Goal: Task Accomplishment & Management: Complete application form

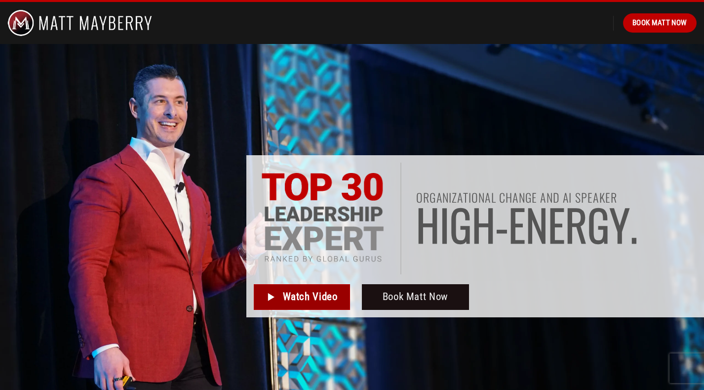
click at [284, 294] on span "Watch Video" at bounding box center [310, 296] width 55 height 16
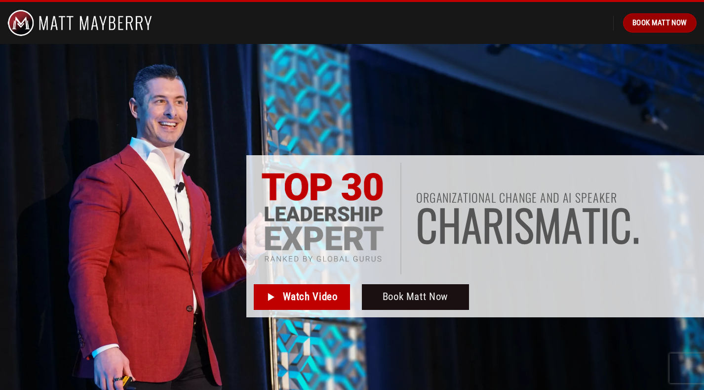
click at [658, 20] on span "Book Matt Now" at bounding box center [659, 23] width 55 height 12
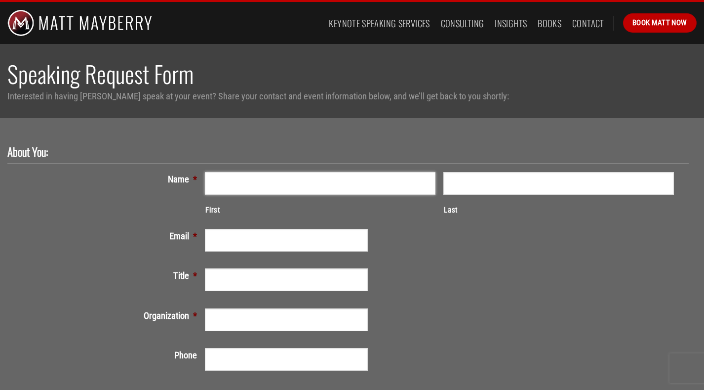
click at [411, 190] on input "First" at bounding box center [320, 183] width 231 height 23
type input "Kat"
type input "McGuire"
type input "kathrynjmcguire@gmail.com"
type input "(425) 442-0828"
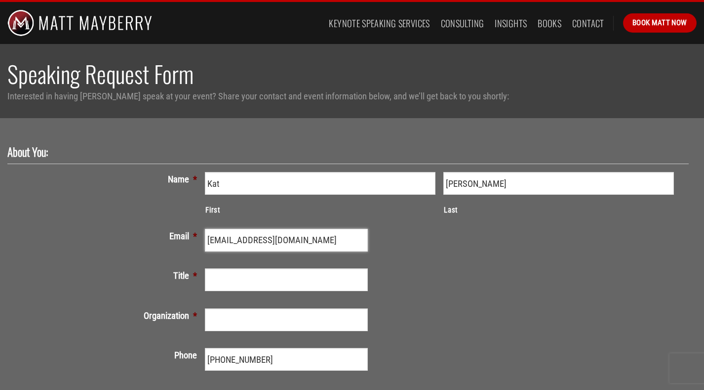
click at [262, 243] on input "kathrynjmcguire@gmail.com" at bounding box center [286, 240] width 163 height 23
type input "kat.mcguire@nearfom.com"
type input "Marketing Director"
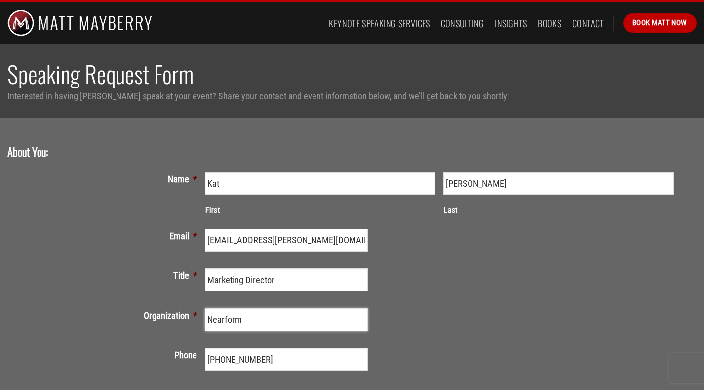
type input "Nearform"
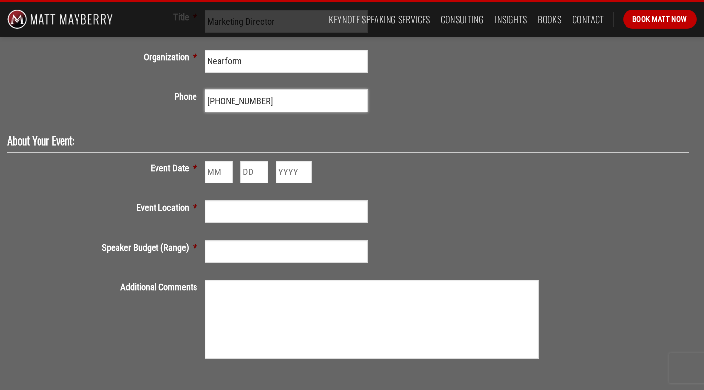
scroll to position [278, 0]
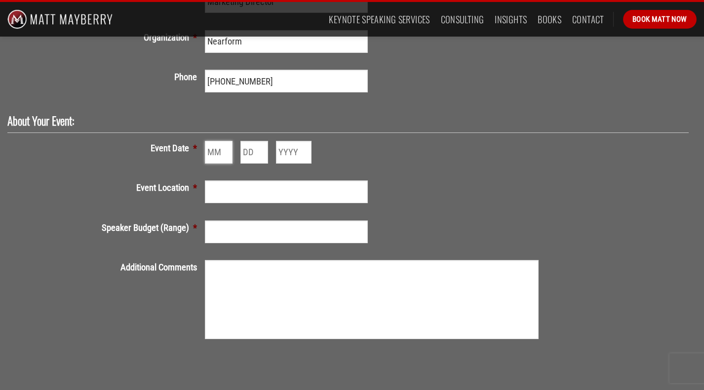
click at [214, 147] on input "Month" at bounding box center [219, 152] width 28 height 23
click at [224, 149] on input "1" at bounding box center [219, 152] width 28 height 23
click at [224, 149] on input "2" at bounding box center [219, 152] width 28 height 23
click at [224, 149] on input "3" at bounding box center [219, 152] width 28 height 23
click at [224, 149] on input "4" at bounding box center [219, 152] width 28 height 23
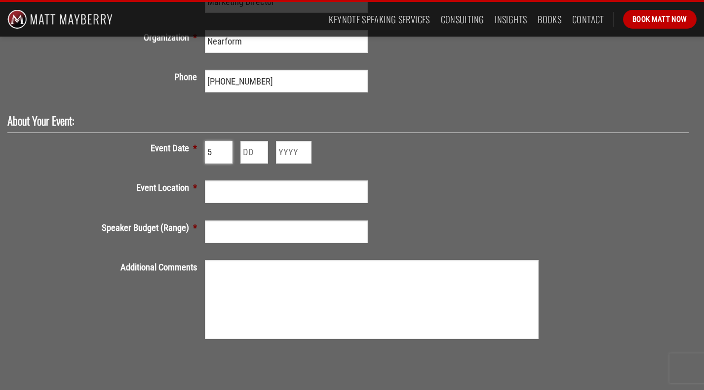
click at [224, 149] on input "5" at bounding box center [219, 152] width 28 height 23
click at [224, 149] on input "8" at bounding box center [219, 152] width 28 height 23
click at [226, 151] on input "9" at bounding box center [219, 152] width 28 height 23
click at [226, 151] on input "10" at bounding box center [219, 152] width 28 height 23
type input "11"
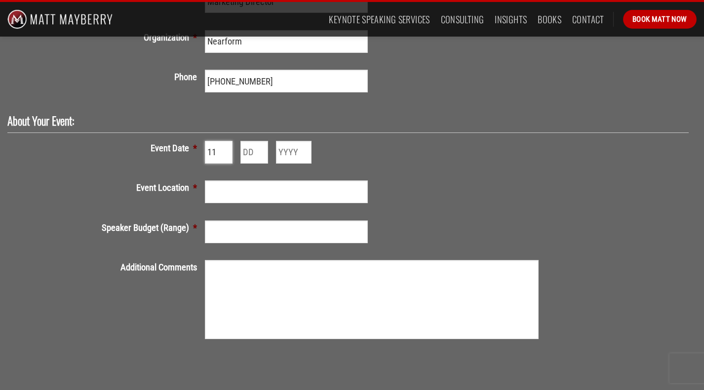
click at [223, 151] on input "11" at bounding box center [219, 152] width 28 height 23
click at [248, 153] on input "Day" at bounding box center [254, 152] width 28 height 23
click at [265, 153] on input "1" at bounding box center [254, 152] width 28 height 23
click at [264, 149] on input "2" at bounding box center [254, 152] width 28 height 23
click at [264, 149] on input "3" at bounding box center [254, 152] width 28 height 23
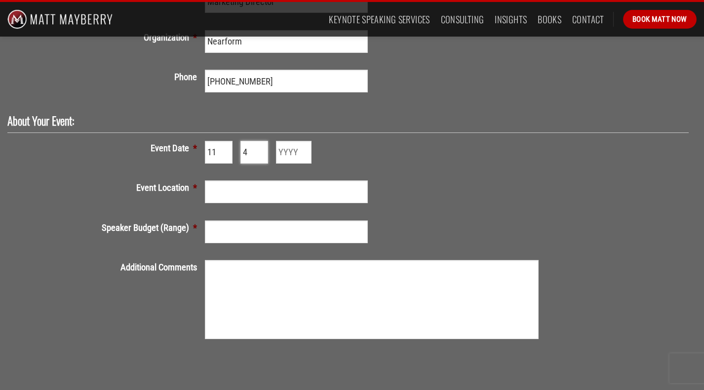
click at [264, 149] on input "4" at bounding box center [254, 152] width 28 height 23
click at [264, 149] on input "5" at bounding box center [254, 152] width 28 height 23
type input "6"
click at [264, 149] on input "6" at bounding box center [254, 152] width 28 height 23
click at [284, 150] on input "Year" at bounding box center [294, 152] width 36 height 23
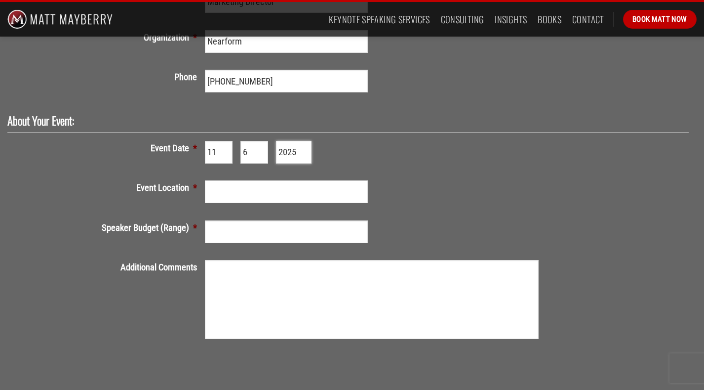
type input "2025"
click at [266, 182] on input "Event Location *" at bounding box center [286, 191] width 163 height 23
type input "Seattle, 1 Hotel"
click at [238, 235] on input "Speaker Budget (Range) *" at bounding box center [286, 231] width 163 height 23
type input "$7,500"
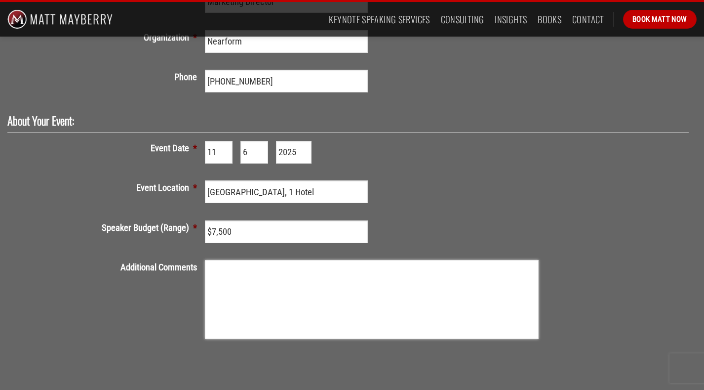
click at [256, 298] on textarea "Additional Comments" at bounding box center [372, 299] width 334 height 79
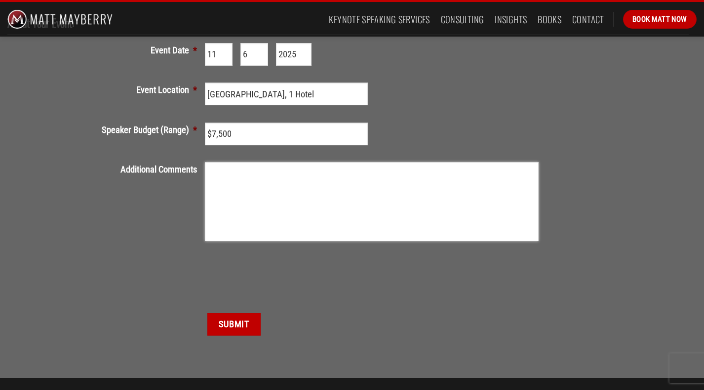
scroll to position [373, 0]
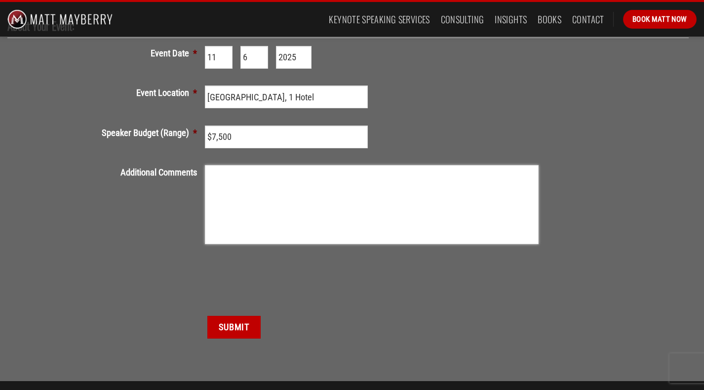
click at [279, 171] on textarea "Additional Comments" at bounding box center [372, 204] width 334 height 79
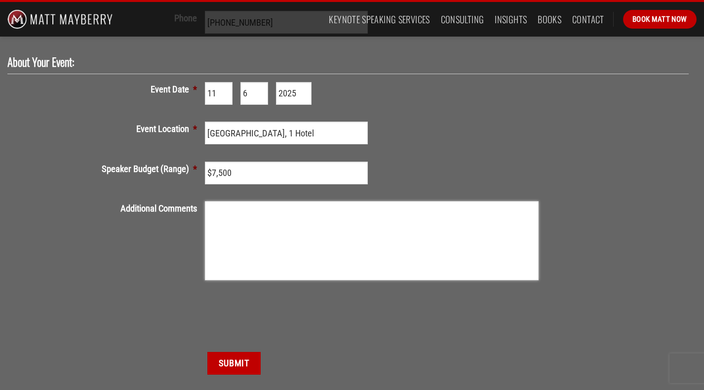
scroll to position [319, 0]
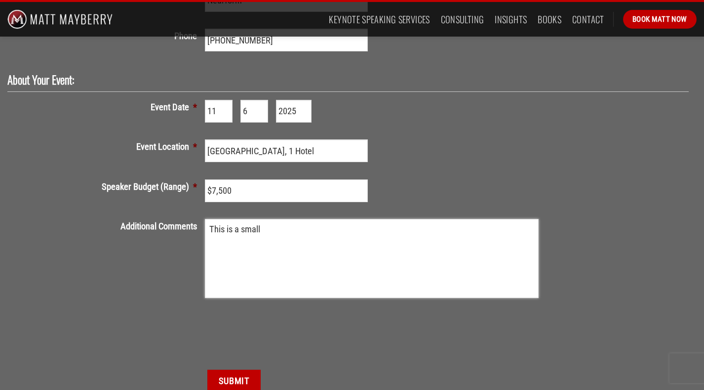
type textarea "This is a small"
click at [208, 192] on input "$7,500" at bounding box center [286, 190] width 163 height 23
type input "$5,000 - $7,500"
click at [276, 226] on textarea "This is a small" at bounding box center [372, 258] width 334 height 79
drag, startPoint x: 331, startPoint y: 231, endPoint x: 301, endPoint y: 228, distance: 30.2
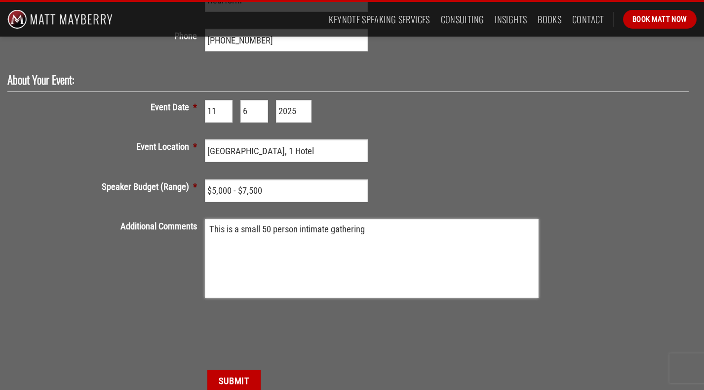
click at [301, 228] on textarea "This is a small 50 person intimate gathering" at bounding box center [372, 258] width 334 height 79
click at [380, 232] on textarea "This is a small 50 person breakfast gathering" at bounding box center [372, 258] width 334 height 79
click at [278, 237] on textarea "This is a small 50 person breakfast gathering of top 50 Seattle tech execs disc…" at bounding box center [372, 258] width 334 height 79
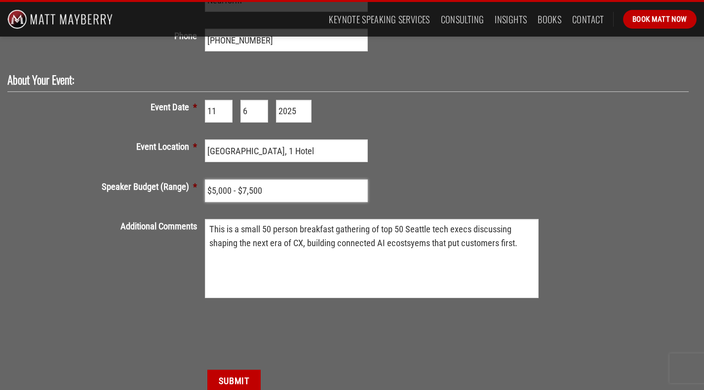
click at [253, 188] on input "$5,000 - $7,500" at bounding box center [286, 190] width 163 height 23
click at [397, 240] on textarea "This is a small 50 person breakfast gathering of top 50 Seattle tech execs disc…" at bounding box center [372, 258] width 334 height 79
click at [400, 245] on textarea "This is a small 50 person breakfast gathering of top 50 Seattle tech execs disc…" at bounding box center [372, 258] width 334 height 79
click at [527, 238] on textarea "This is a small 50 person breakfast gathering of top 50 Seattle tech execs disc…" at bounding box center [372, 258] width 334 height 79
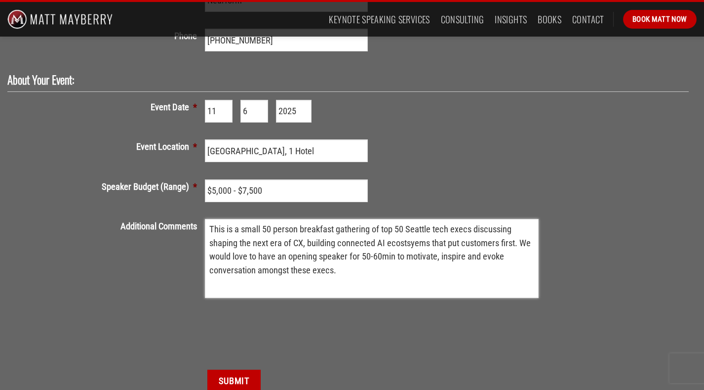
type textarea "This is a small 50 person breakfast gathering of top 50 Seattle tech execs disc…"
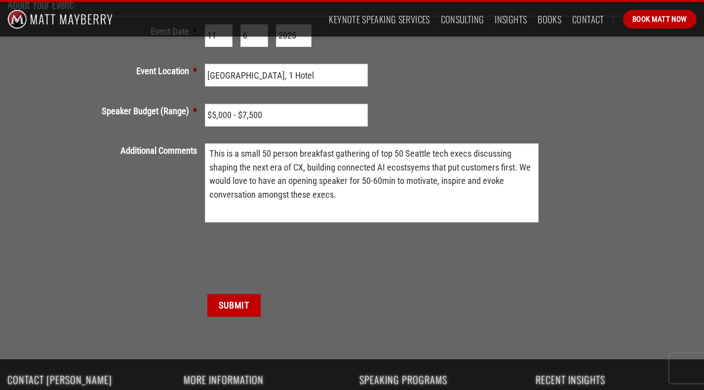
scroll to position [398, 0]
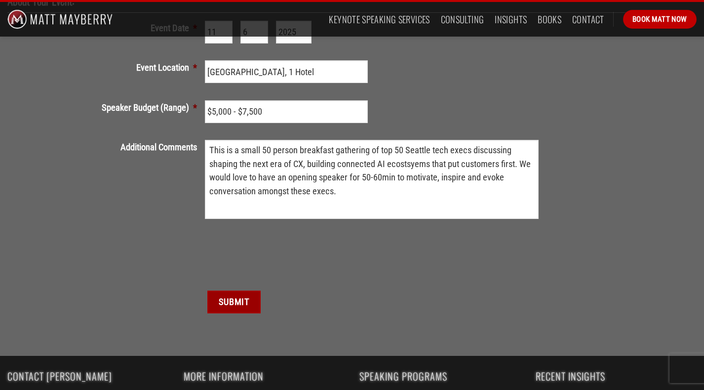
click at [232, 300] on input "Submit" at bounding box center [233, 301] width 53 height 23
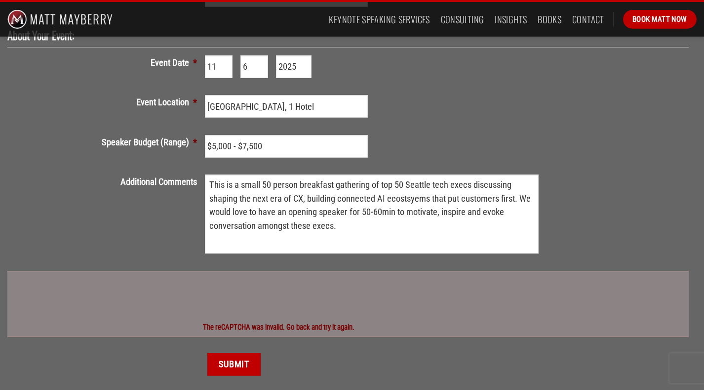
scroll to position [406, 0]
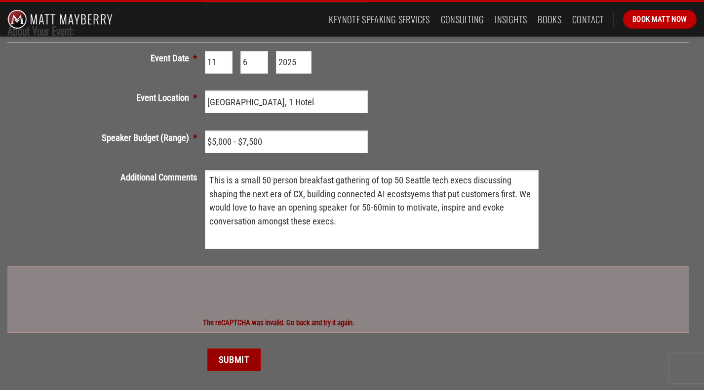
click at [246, 361] on input "Submit" at bounding box center [233, 359] width 53 height 23
click at [245, 355] on input "Submit" at bounding box center [233, 359] width 53 height 23
